Goal: Check status: Check status

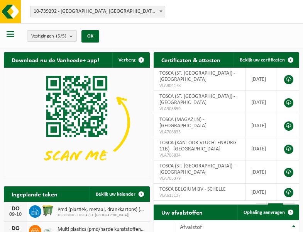
click at [161, 11] on b at bounding box center [161, 11] width 3 height 2
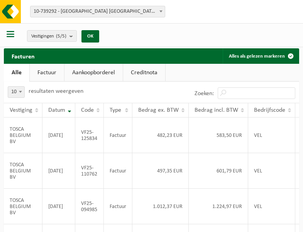
click at [161, 11] on b at bounding box center [161, 11] width 3 height 2
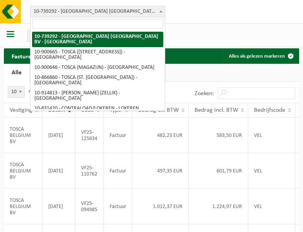
select select "119212"
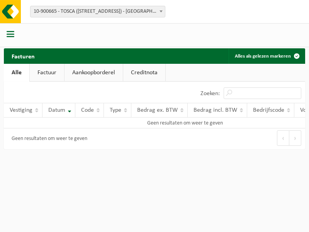
click at [161, 11] on b at bounding box center [161, 11] width 3 height 2
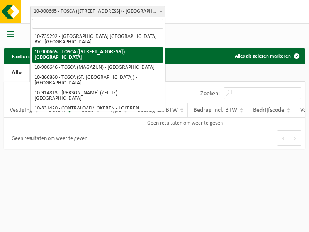
select select "119209"
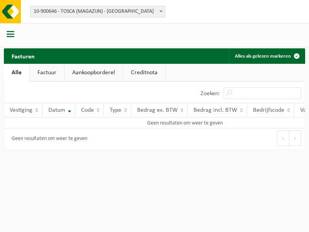
click at [161, 11] on b at bounding box center [161, 11] width 3 height 2
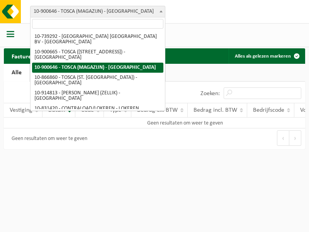
select select "103057"
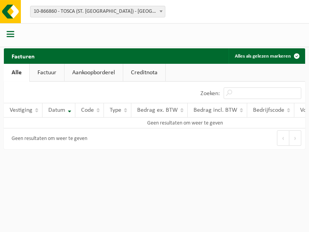
click at [161, 11] on b at bounding box center [161, 11] width 3 height 2
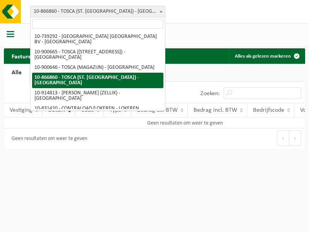
select select "126716"
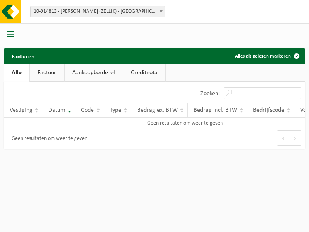
click at [161, 11] on b at bounding box center [161, 11] width 3 height 2
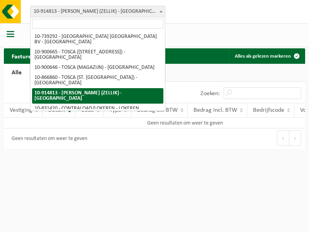
select select "88625"
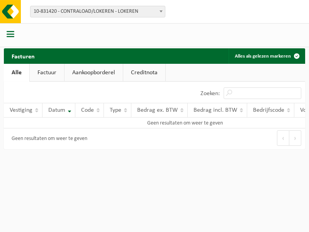
click at [161, 11] on b at bounding box center [161, 11] width 3 height 2
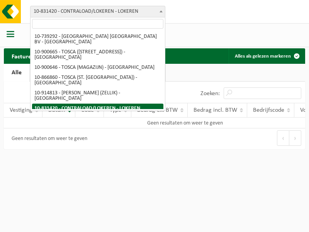
select select "99558"
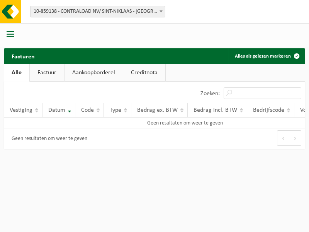
click at [161, 11] on b at bounding box center [161, 11] width 3 height 2
